Goal: Check status: Check status

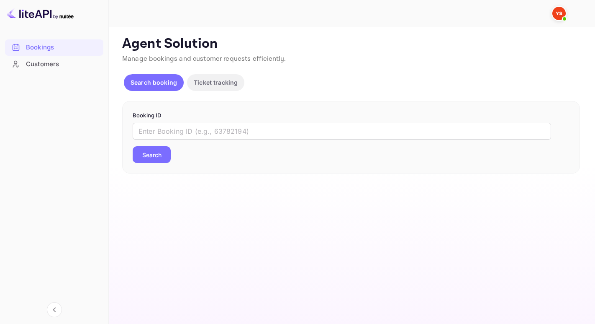
click at [173, 141] on div "​ Search" at bounding box center [351, 143] width 437 height 40
click at [171, 137] on input "text" at bounding box center [342, 131] width 419 height 17
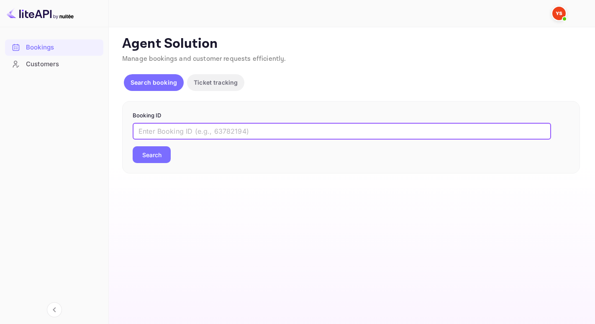
paste input "9303390"
click at [159, 159] on button "Search" at bounding box center [152, 154] width 38 height 17
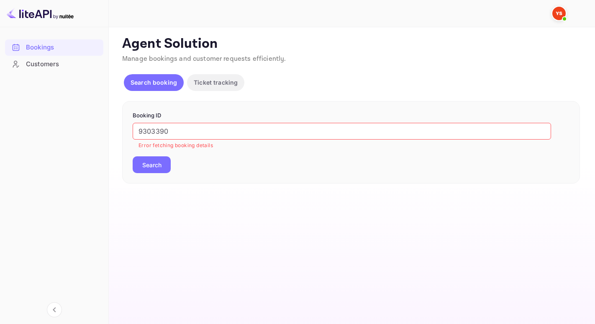
click at [141, 134] on input "9303390" at bounding box center [342, 131] width 419 height 17
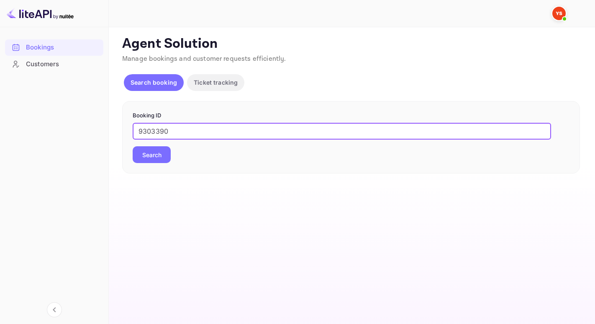
type input "9303390"
click at [133, 146] on button "Search" at bounding box center [152, 154] width 38 height 17
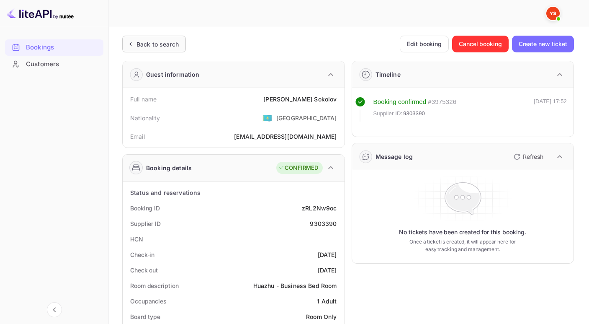
click at [140, 40] on div "Back to search" at bounding box center [157, 44] width 42 height 9
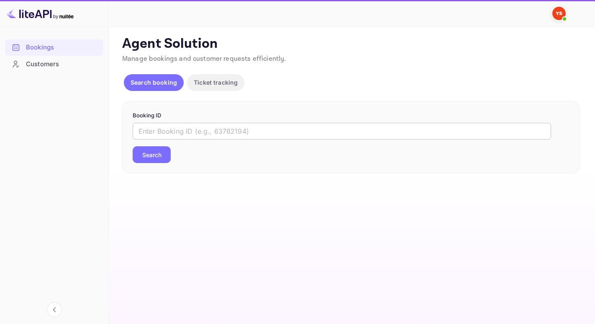
click at [166, 130] on input "text" at bounding box center [342, 131] width 419 height 17
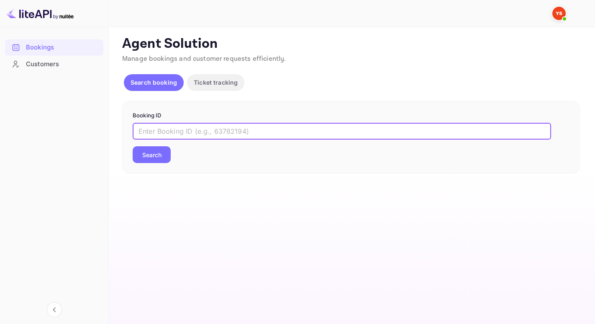
paste input "9798123"
type input "9798123"
click at [133, 146] on button "Search" at bounding box center [152, 154] width 38 height 17
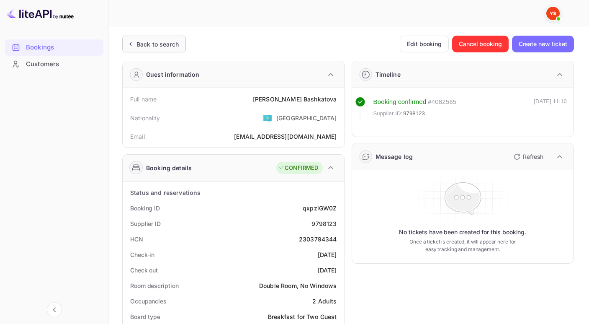
click at [152, 49] on div "Back to search" at bounding box center [154, 44] width 64 height 17
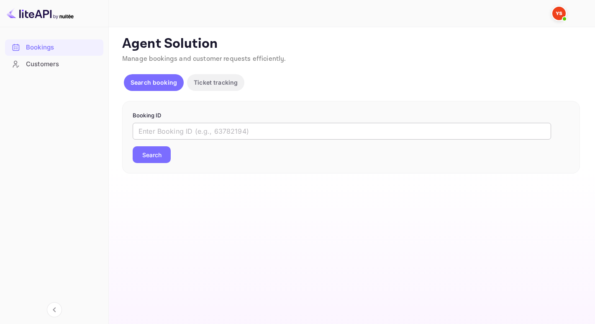
click at [157, 128] on input "text" at bounding box center [342, 131] width 419 height 17
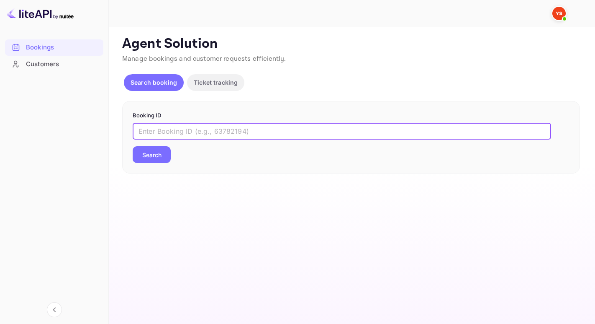
paste input "9810990"
click at [140, 131] on input "9810990" at bounding box center [342, 131] width 419 height 17
type input "9810990"
click at [133, 146] on button "Search" at bounding box center [152, 154] width 38 height 17
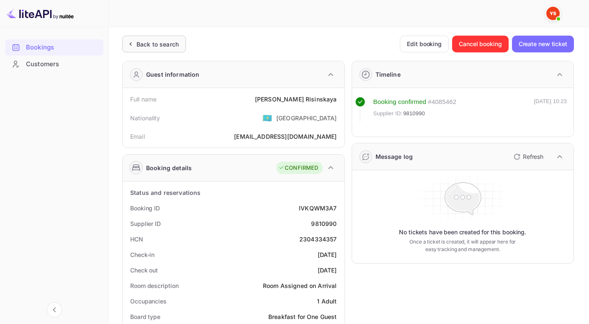
click at [123, 43] on div "Back to search" at bounding box center [154, 44] width 64 height 17
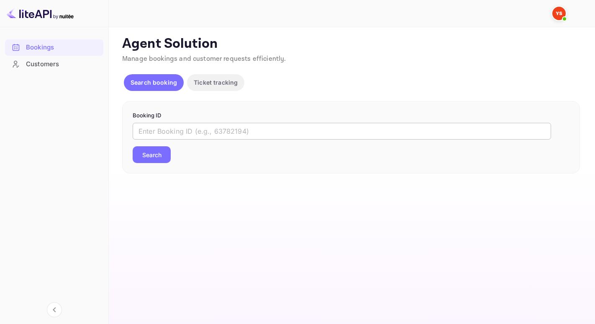
click at [144, 134] on input "text" at bounding box center [342, 131] width 419 height 17
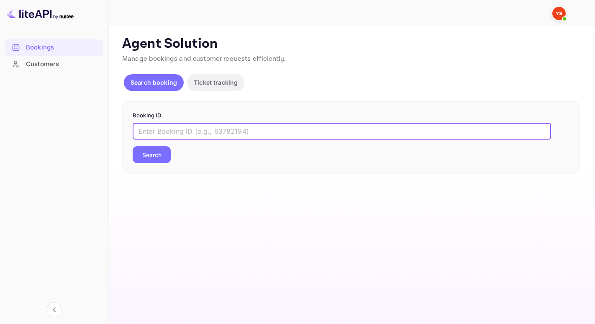
paste input "9531199"
click at [139, 129] on input "9531199" at bounding box center [342, 131] width 419 height 17
type input "9531199"
click at [133, 146] on button "Search" at bounding box center [152, 154] width 38 height 17
